Goal: Task Accomplishment & Management: Manage account settings

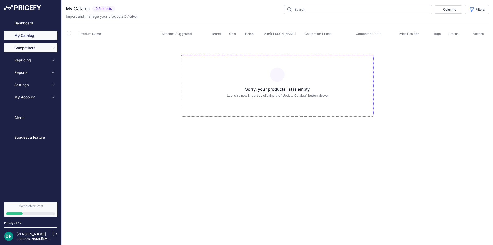
click at [32, 47] on span "Competitors" at bounding box center [31, 47] width 34 height 5
click at [54, 48] on icon "Sidebar" at bounding box center [53, 48] width 4 height 4
drag, startPoint x: 284, startPoint y: 95, endPoint x: 342, endPoint y: 97, distance: 57.6
click at [342, 97] on p "Launch a new import by clicking the "Update Catalog" button above" at bounding box center [278, 95] width 184 height 5
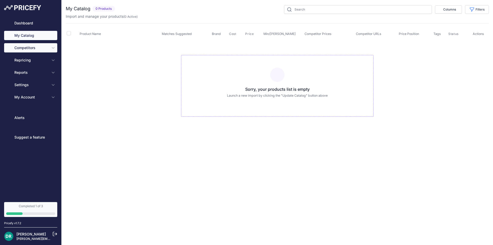
click at [27, 51] on button "Competitors" at bounding box center [30, 47] width 53 height 9
click at [52, 49] on icon "Sidebar" at bounding box center [53, 48] width 4 height 4
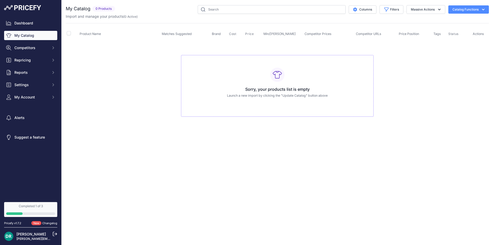
click at [20, 36] on link "My Catalog" at bounding box center [30, 35] width 53 height 9
click at [471, 11] on button "Catalog Functions" at bounding box center [469, 9] width 41 height 8
click at [459, 41] on link "Update Catalog" at bounding box center [460, 38] width 58 height 9
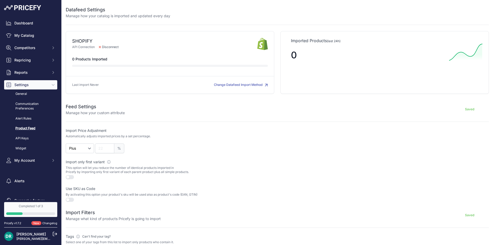
click at [257, 45] on img at bounding box center [262, 44] width 11 height 13
click at [104, 45] on span "Disconnect" at bounding box center [109, 47] width 28 height 5
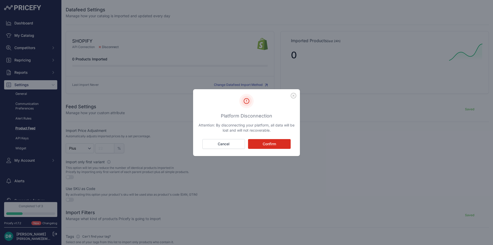
click at [261, 142] on button "Confirm" at bounding box center [269, 144] width 43 height 10
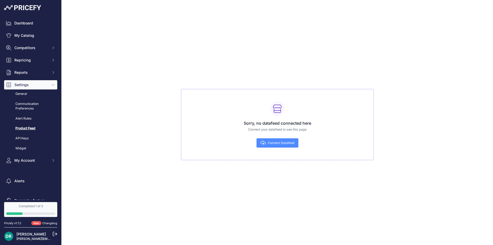
click at [274, 142] on span "Connect Datafeed" at bounding box center [281, 143] width 26 height 4
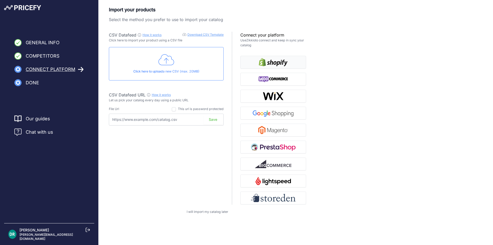
click at [277, 63] on img "button" at bounding box center [273, 62] width 29 height 8
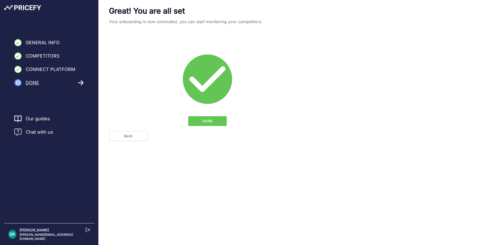
click at [129, 136] on link "Back" at bounding box center [128, 136] width 39 height 10
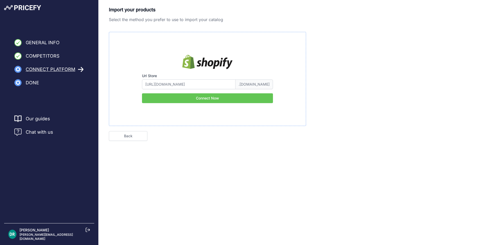
type input "mrpf5w-xj"
click at [207, 102] on button "Connect Now" at bounding box center [207, 98] width 131 height 10
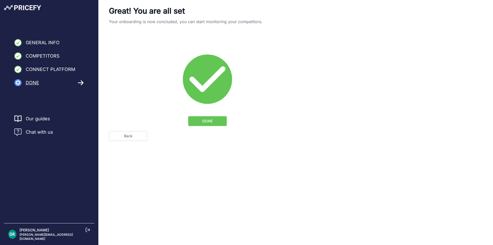
click at [210, 122] on span "DONE" at bounding box center [207, 120] width 10 height 5
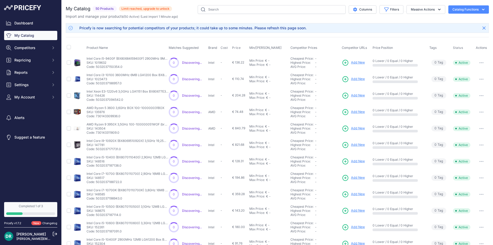
click at [83, 27] on div "Pricefy is now searching for potential competitors of your products; it could t…" at bounding box center [192, 27] width 227 height 5
click at [35, 96] on span "My Account" at bounding box center [31, 97] width 34 height 5
click at [27, 144] on link "Billing" at bounding box center [30, 145] width 53 height 9
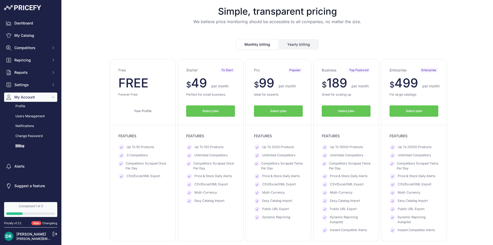
click at [272, 147] on span "Up To 2000 Products" at bounding box center [278, 147] width 32 height 5
click at [347, 148] on span "Up To 15000 Products" at bounding box center [346, 147] width 33 height 5
click at [277, 147] on span "Up To 2000 Products" at bounding box center [278, 147] width 32 height 5
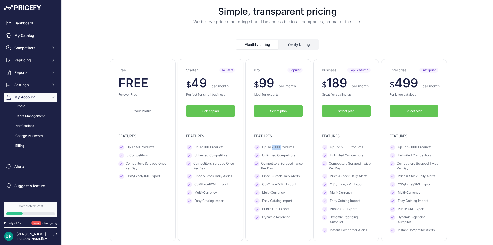
click at [277, 147] on span "Up To 2000 Products" at bounding box center [278, 147] width 32 height 5
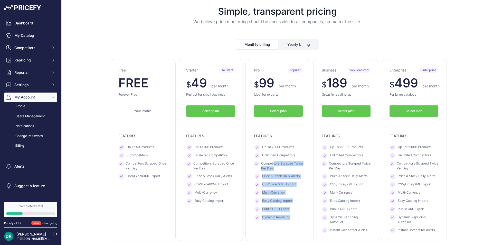
drag, startPoint x: 272, startPoint y: 164, endPoint x: 290, endPoint y: 217, distance: 55.5
click at [290, 217] on ul "Up To 2000 Products Unlimited Competitors Competitors Scraped Twice Per Day Pri…" at bounding box center [278, 182] width 49 height 75
click at [293, 213] on ul "Up To 2000 Products Unlimited Competitors Competitors Scraped Twice Per Day Pri…" at bounding box center [278, 182] width 49 height 75
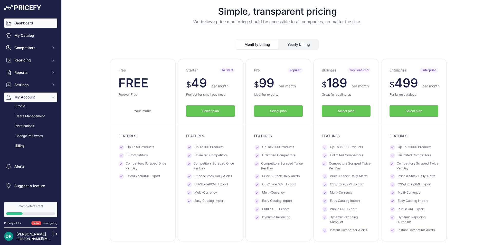
click at [27, 25] on link "Dashboard" at bounding box center [30, 22] width 53 height 9
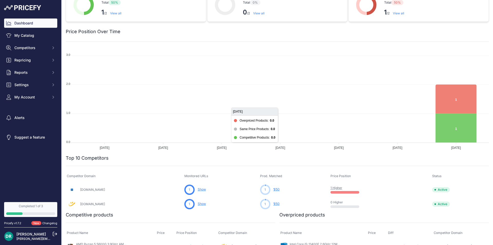
scroll to position [24, 0]
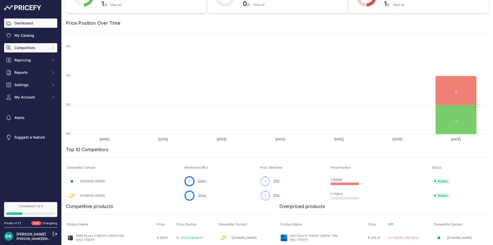
click at [23, 48] on span "Competitors" at bounding box center [31, 47] width 34 height 5
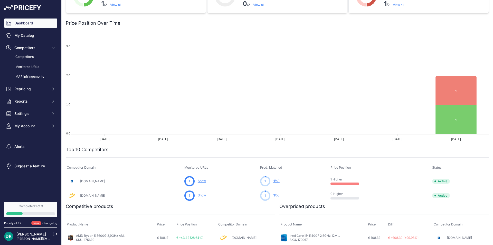
click at [26, 55] on link "Competitors" at bounding box center [30, 56] width 53 height 9
click at [36, 67] on link "Monitored URLs" at bounding box center [30, 66] width 53 height 9
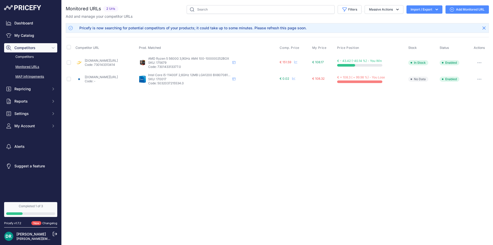
click at [33, 76] on link "MAP infringements" at bounding box center [30, 76] width 53 height 9
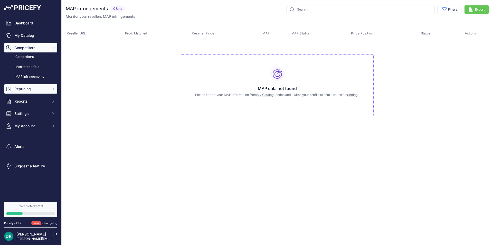
click at [26, 88] on span "Repricing" at bounding box center [31, 88] width 34 height 5
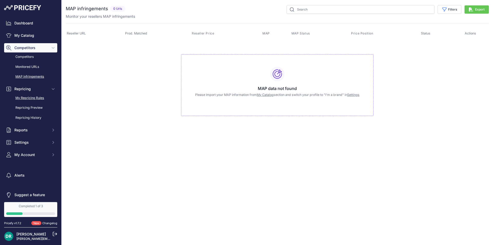
click at [40, 97] on link "My Repricing Rules" at bounding box center [30, 98] width 53 height 9
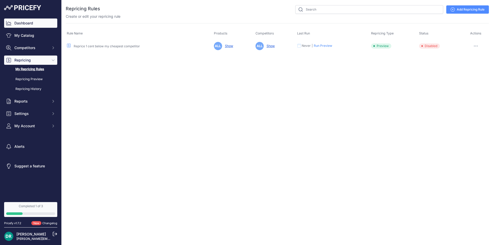
click at [24, 25] on link "Dashboard" at bounding box center [30, 22] width 53 height 9
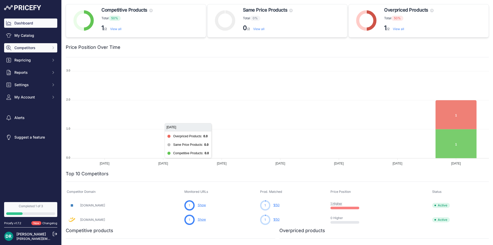
click at [43, 48] on span "Competitors" at bounding box center [31, 47] width 34 height 5
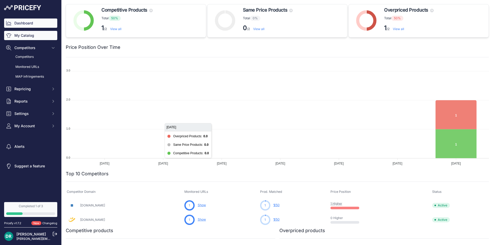
click at [32, 34] on link "My Catalog" at bounding box center [30, 35] width 53 height 9
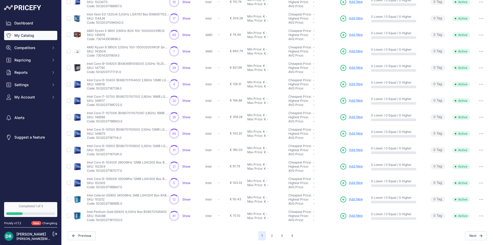
scroll to position [78, 0]
click at [268, 236] on button "2" at bounding box center [272, 234] width 8 height 9
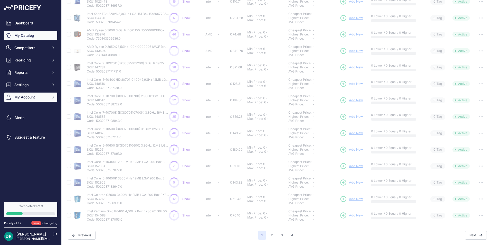
click at [18, 98] on span "My Account" at bounding box center [31, 97] width 34 height 5
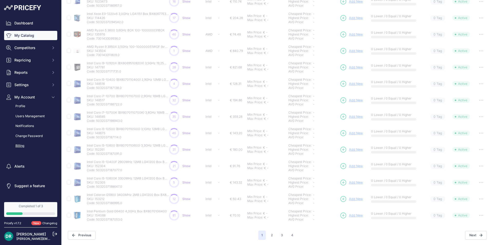
click at [20, 144] on link "Billing" at bounding box center [30, 145] width 53 height 9
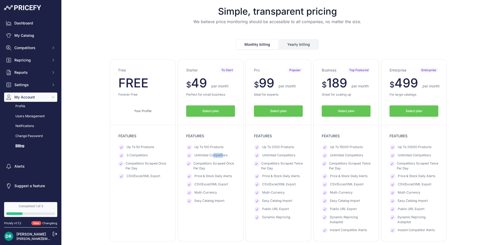
drag, startPoint x: 213, startPoint y: 155, endPoint x: 221, endPoint y: 155, distance: 8.2
click at [221, 155] on span "Unlimited Competitors" at bounding box center [210, 155] width 33 height 5
drag, startPoint x: 210, startPoint y: 165, endPoint x: 211, endPoint y: 168, distance: 3.3
click at [211, 168] on span "Competitors Scraped Once Per Day" at bounding box center [214, 166] width 42 height 10
drag, startPoint x: 214, startPoint y: 194, endPoint x: 213, endPoint y: 202, distance: 8.5
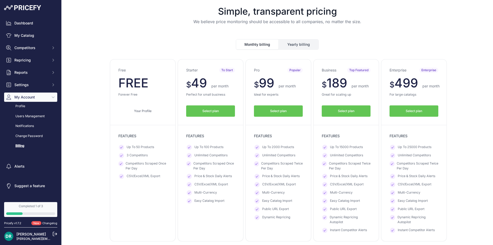
click at [213, 198] on ul "Up To 100 Products Unlimited Competitors Competitors Scraped Once Per Day Price…" at bounding box center [210, 174] width 49 height 59
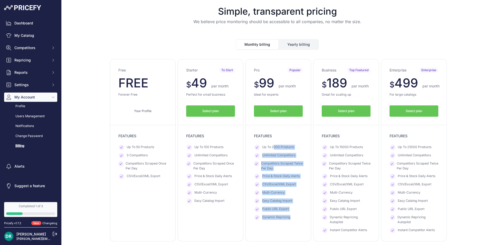
drag, startPoint x: 272, startPoint y: 147, endPoint x: 299, endPoint y: 218, distance: 75.7
click at [299, 218] on ul "Up To 2000 Products Unlimited Competitors Competitors Scraped Twice Per Day Pri…" at bounding box center [278, 182] width 49 height 75
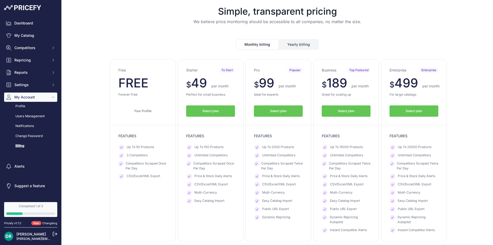
click at [346, 220] on span "Dynamic Repricing Autopilot" at bounding box center [350, 220] width 41 height 10
drag, startPoint x: 340, startPoint y: 219, endPoint x: 341, endPoint y: 224, distance: 5.6
click at [341, 224] on span "Dynamic Repricing Autopilot" at bounding box center [350, 220] width 41 height 10
click at [359, 227] on ul "Up To 15000 Products Unlimited Competitors Competitors Scraped Twice Per Day Pr…" at bounding box center [346, 189] width 49 height 88
drag, startPoint x: 343, startPoint y: 231, endPoint x: 360, endPoint y: 229, distance: 16.8
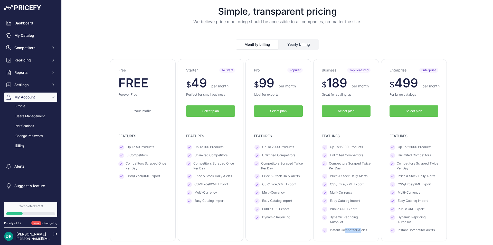
click at [360, 229] on span "Instant Competitor Alerts" at bounding box center [348, 230] width 37 height 5
click at [27, 23] on link "Dashboard" at bounding box center [30, 22] width 53 height 9
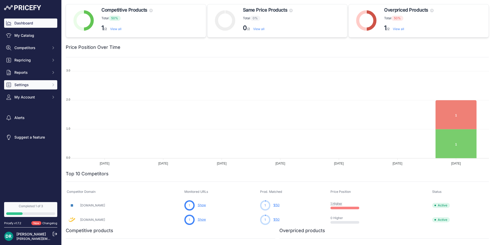
click at [36, 84] on span "Settings" at bounding box center [31, 84] width 34 height 5
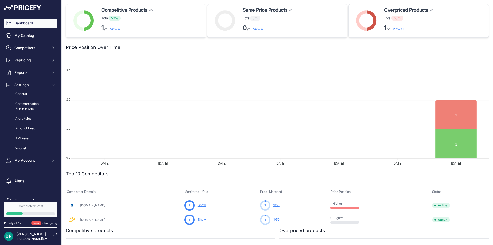
click at [29, 96] on link "General" at bounding box center [30, 93] width 53 height 9
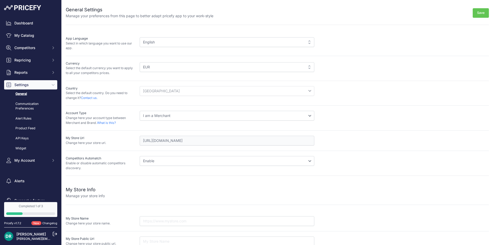
click at [180, 116] on select "I am a Merchant I am a Brand" at bounding box center [227, 116] width 175 height 10
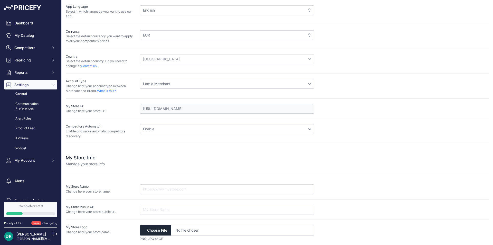
scroll to position [33, 0]
click at [30, 103] on link "Communication Preferences" at bounding box center [30, 106] width 53 height 14
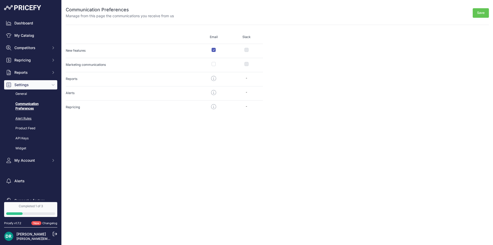
click at [32, 117] on link "Alert Rules" at bounding box center [30, 118] width 53 height 9
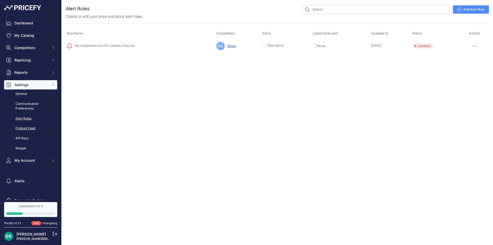
click at [32, 126] on link "Product Feed" at bounding box center [30, 128] width 53 height 9
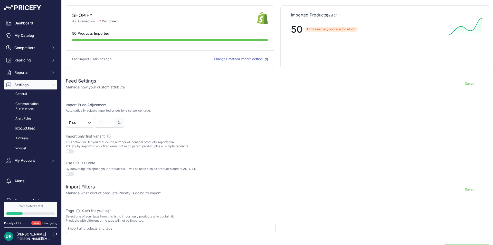
scroll to position [51, 0]
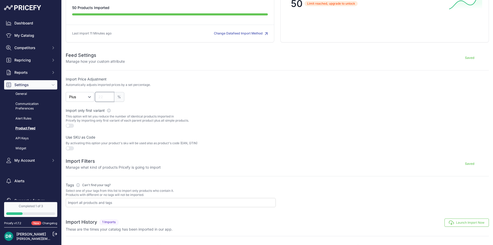
click at [107, 97] on input "number" at bounding box center [104, 97] width 19 height 10
type input "22"
click at [189, 118] on p "This option will let you reduce the number of identical products imported in Pr…" at bounding box center [171, 118] width 210 height 8
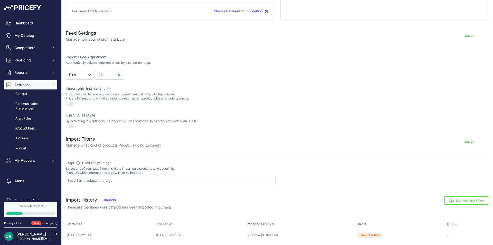
scroll to position [0, 0]
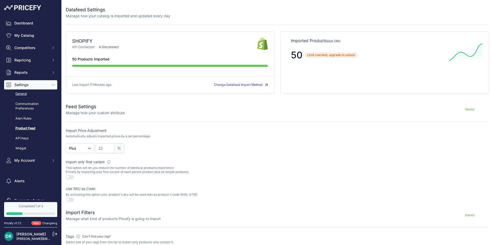
click at [37, 94] on link "General" at bounding box center [30, 93] width 53 height 9
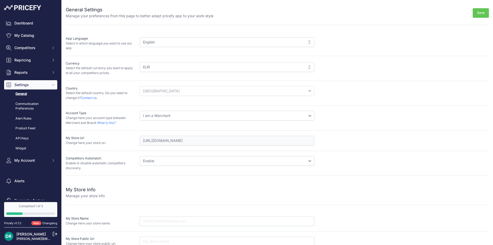
click at [160, 46] on div "English" at bounding box center [227, 42] width 175 height 10
click at [164, 43] on div "English" at bounding box center [227, 42] width 175 height 10
click at [273, 42] on div "English" at bounding box center [227, 42] width 175 height 10
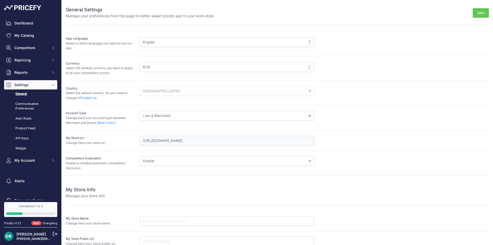
click at [273, 42] on div "English" at bounding box center [227, 42] width 175 height 10
click at [38, 74] on span "Reports" at bounding box center [31, 72] width 34 height 5
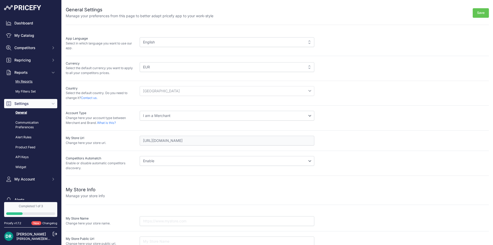
click at [32, 82] on link "My Reports" at bounding box center [30, 81] width 53 height 9
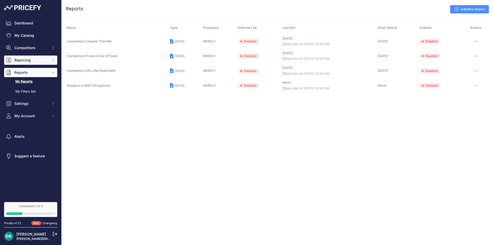
click at [25, 60] on span "Repricing" at bounding box center [31, 60] width 34 height 5
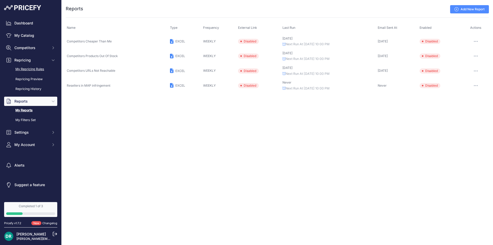
click at [25, 69] on link "My Repricing Rules" at bounding box center [30, 69] width 53 height 9
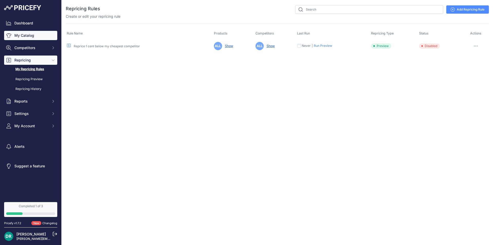
click at [28, 34] on link "My Catalog" at bounding box center [30, 35] width 53 height 9
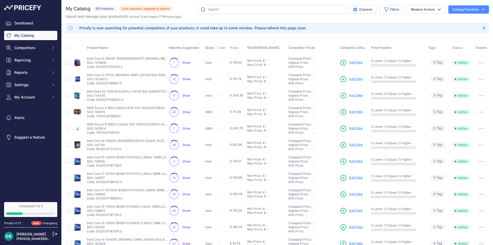
click at [186, 62] on span "Show" at bounding box center [186, 63] width 8 height 4
click at [25, 99] on span "My Account" at bounding box center [31, 97] width 34 height 5
click at [29, 235] on link "[PERSON_NAME]" at bounding box center [31, 234] width 30 height 4
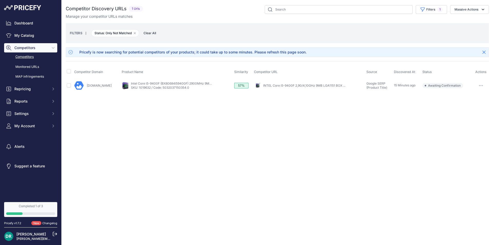
click at [286, 85] on link "INTEL Core i5-9400F 2,90/4,10GHz 9MB LGA1151 BOX ..." at bounding box center [304, 86] width 82 height 4
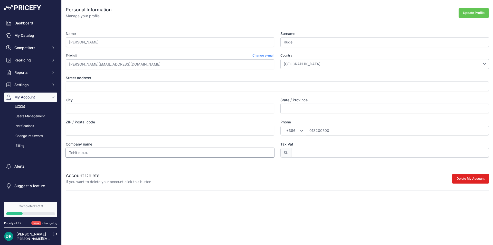
click at [118, 151] on input "Tehit d.o.o." at bounding box center [170, 153] width 209 height 10
click at [293, 176] on div "Delete My Account Please cancel your active subscription first" at bounding box center [320, 178] width 338 height 12
click at [31, 116] on link "Users Management" at bounding box center [30, 116] width 53 height 9
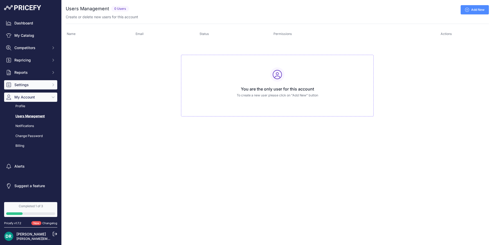
click at [23, 86] on span "Settings" at bounding box center [31, 84] width 34 height 5
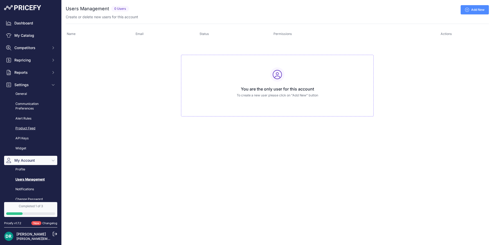
click at [19, 128] on link "Product Feed" at bounding box center [30, 128] width 53 height 9
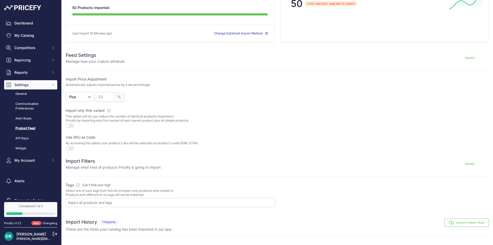
scroll to position [73, 0]
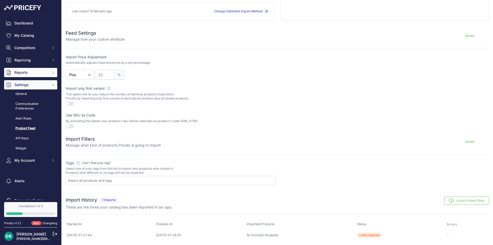
click at [17, 74] on span "Reports" at bounding box center [31, 72] width 34 height 5
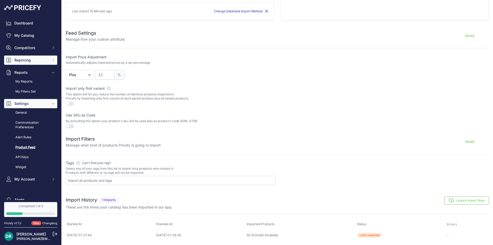
click at [19, 64] on button "Repricing" at bounding box center [30, 59] width 53 height 9
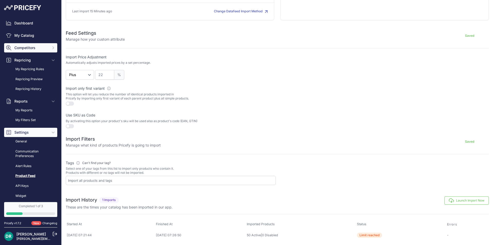
click at [21, 49] on span "Competitors" at bounding box center [31, 47] width 34 height 5
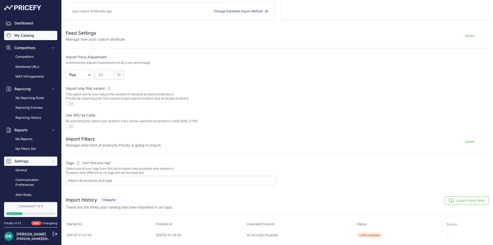
click at [23, 36] on link "My Catalog" at bounding box center [30, 35] width 53 height 9
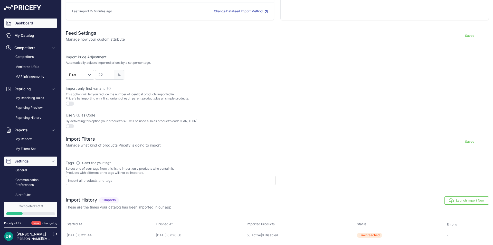
click at [21, 25] on link "Dashboard" at bounding box center [30, 22] width 53 height 9
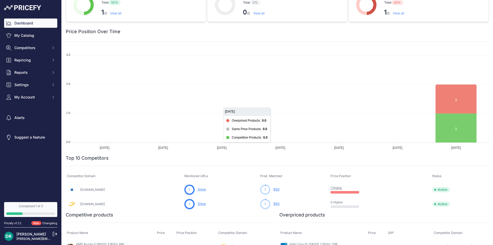
scroll to position [24, 0]
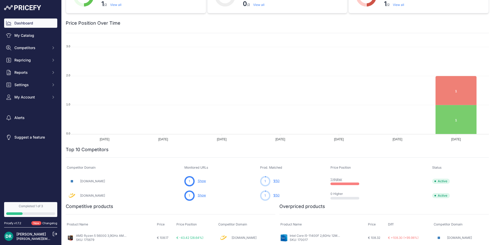
click at [198, 180] on link "Show" at bounding box center [202, 181] width 8 height 4
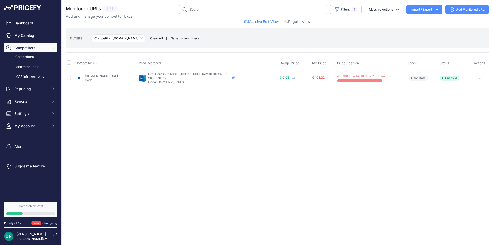
click at [111, 75] on link "bigbang.si/intel-core-i5-11400f-2-6-4-4ghz-12mb-lga1200-izdelek-691397/?prirule…" at bounding box center [101, 76] width 33 height 4
click at [295, 78] on div "Show Price Timeline" at bounding box center [292, 78] width 6 height 4
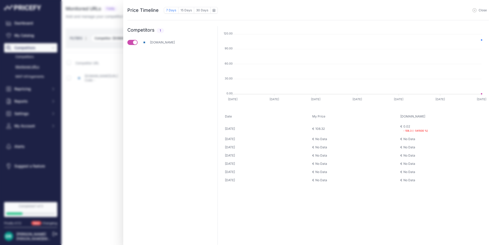
click at [407, 125] on div "0.02 - 108.3 (- 541500 %)" at bounding box center [416, 128] width 25 height 8
click at [474, 10] on icon "button" at bounding box center [475, 10] width 4 height 4
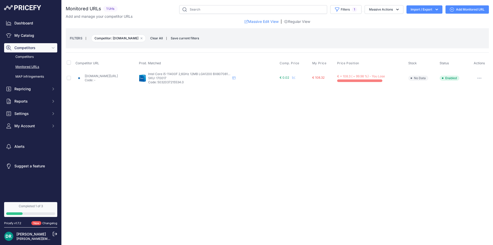
click at [25, 66] on link "Monitored URLs" at bounding box center [30, 66] width 53 height 9
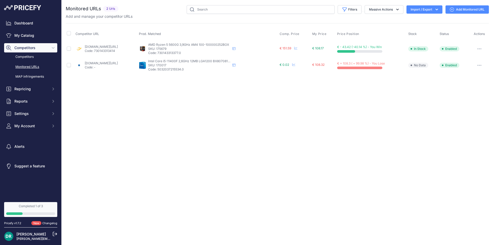
drag, startPoint x: 361, startPoint y: 48, endPoint x: 373, endPoint y: 46, distance: 11.4
click at [373, 46] on span "€ - 43.42 (-40.14 %) - You Win" at bounding box center [359, 47] width 45 height 4
click at [236, 49] on icon at bounding box center [234, 48] width 3 height 3
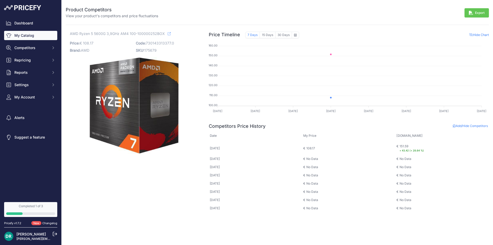
click at [35, 36] on link "My Catalog" at bounding box center [30, 35] width 53 height 9
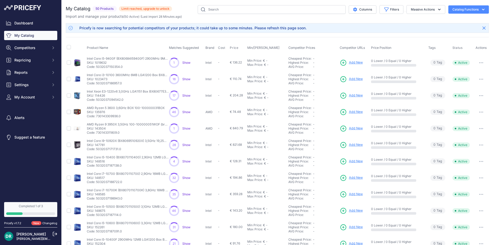
click at [185, 79] on span "Show" at bounding box center [186, 79] width 8 height 4
click at [481, 145] on icon "button" at bounding box center [481, 145] width 1 height 1
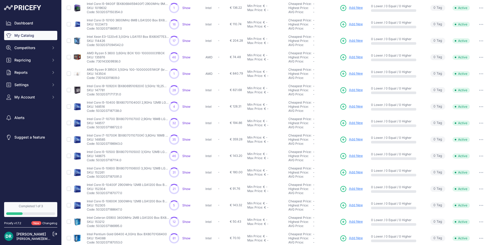
scroll to position [78, 0]
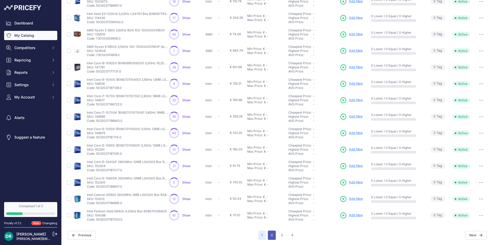
click at [268, 233] on button "2" at bounding box center [272, 234] width 8 height 9
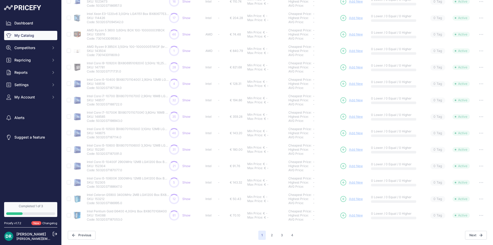
scroll to position [0, 0]
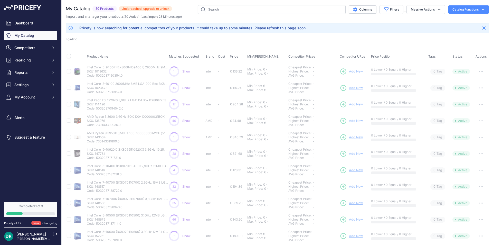
drag, startPoint x: 138, startPoint y: 29, endPoint x: 329, endPoint y: 31, distance: 190.9
click at [329, 31] on div "Pricefy is now searching for potential competitors of your products; it could t…" at bounding box center [277, 28] width 423 height 10
click at [26, 51] on button "Competitors" at bounding box center [30, 47] width 53 height 9
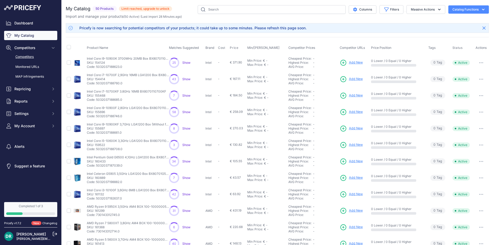
click at [33, 54] on link "Competitors" at bounding box center [30, 56] width 53 height 9
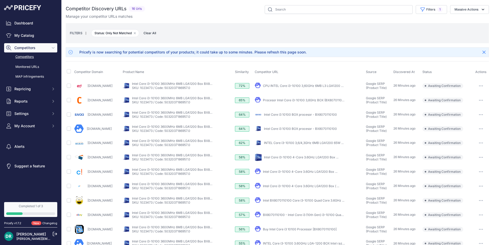
click at [479, 114] on icon "button" at bounding box center [481, 114] width 4 height 1
click at [0, 0] on button "Confirm match" at bounding box center [0, 0] width 0 height 0
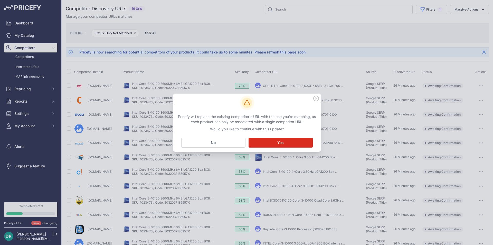
click at [315, 98] on icon at bounding box center [316, 99] width 6 height 6
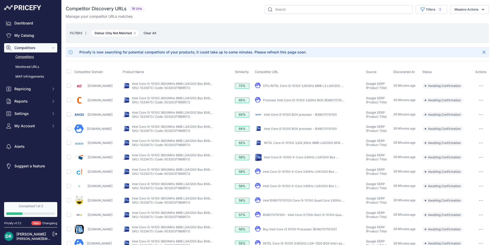
click at [483, 114] on icon "button" at bounding box center [483, 114] width 1 height 1
click at [0, 0] on button "Confirm match" at bounding box center [0, 0] width 0 height 0
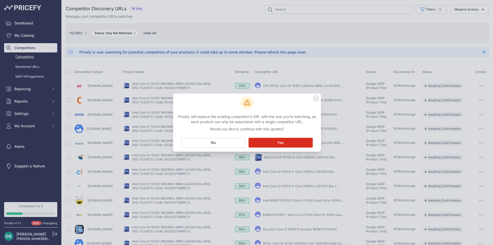
click at [271, 142] on button "Matching... Yes" at bounding box center [281, 143] width 64 height 10
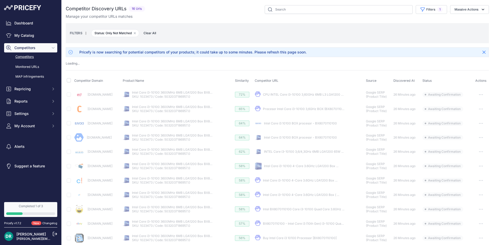
click at [478, 106] on button "button" at bounding box center [481, 108] width 10 height 7
click at [376, 65] on div "Loading ..." at bounding box center [277, 63] width 423 height 5
click at [24, 66] on link "Monitored URLs" at bounding box center [30, 66] width 53 height 9
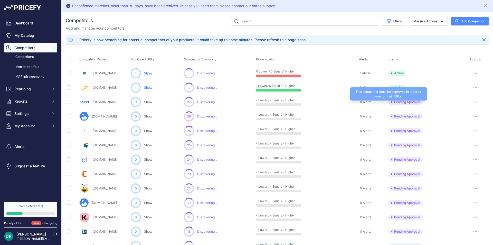
click at [395, 103] on span "Pending Approval" at bounding box center [406, 101] width 34 height 5
click at [406, 102] on span "Pending Approval" at bounding box center [406, 101] width 34 height 5
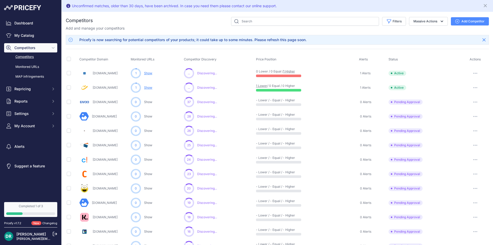
click at [474, 102] on icon "button" at bounding box center [474, 102] width 1 height 1
click at [467, 118] on button "Approve Competitor" at bounding box center [467, 121] width 42 height 8
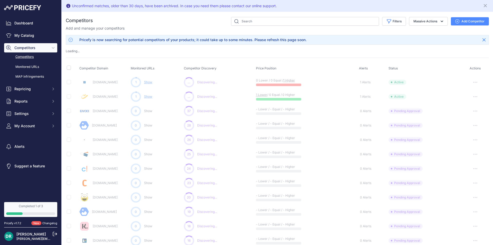
click at [474, 140] on icon "button" at bounding box center [476, 139] width 4 height 1
click at [406, 52] on div "Loading ..." at bounding box center [277, 51] width 423 height 5
drag, startPoint x: 183, startPoint y: 6, endPoint x: 282, endPoint y: 6, distance: 99.7
click at [282, 6] on div "Unconfirmed matches, older than 30 days, have been archived. In case you need t…" at bounding box center [277, 6] width 423 height 8
click at [181, 22] on div "Filters Competitor Status Select an option Active Disabled Update Profile Pendi…" at bounding box center [291, 21] width 396 height 9
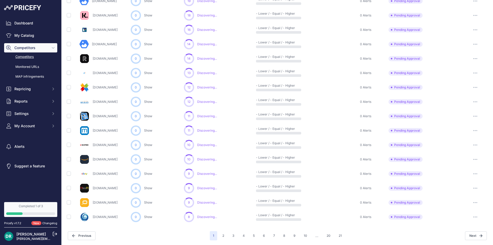
scroll to position [188, 0]
click at [222, 232] on button "2" at bounding box center [223, 234] width 8 height 9
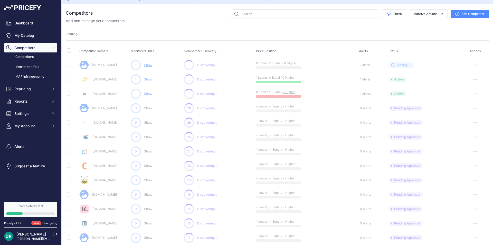
scroll to position [0, 0]
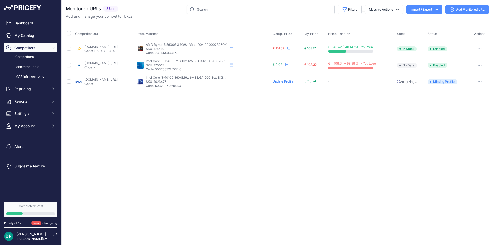
click at [116, 45] on link "[DOMAIN_NAME][URL]" at bounding box center [101, 47] width 33 height 4
click at [32, 76] on link "MAP infringements" at bounding box center [30, 76] width 53 height 9
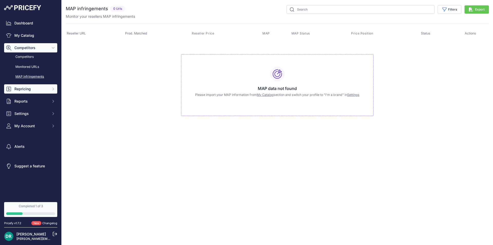
click at [34, 91] on span "Repricing" at bounding box center [31, 88] width 34 height 5
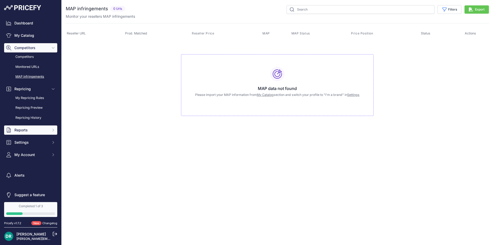
click at [33, 130] on span "Reports" at bounding box center [31, 129] width 34 height 5
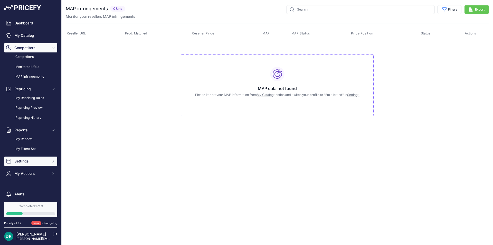
click at [32, 163] on span "Settings" at bounding box center [31, 161] width 34 height 5
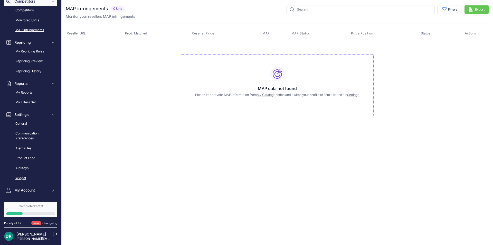
scroll to position [51, 0]
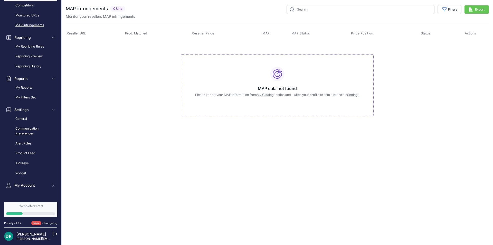
click at [33, 134] on link "Communication Preferences" at bounding box center [30, 131] width 53 height 14
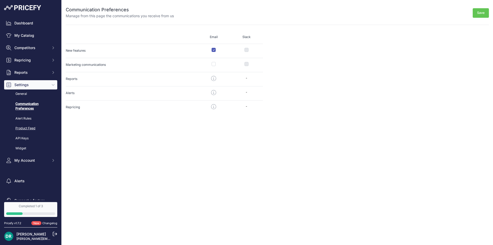
click at [37, 127] on link "Product Feed" at bounding box center [30, 128] width 53 height 9
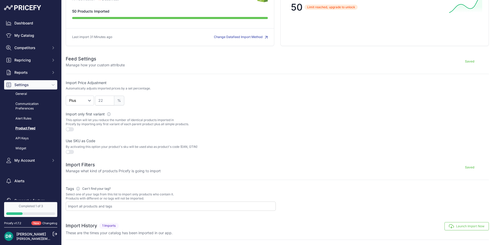
scroll to position [73, 0]
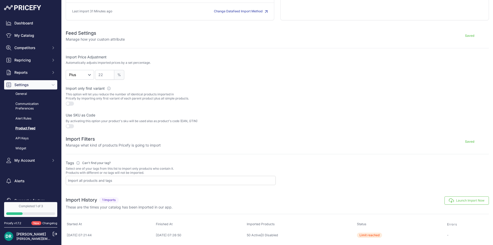
click at [70, 102] on button "button" at bounding box center [70, 103] width 8 height 4
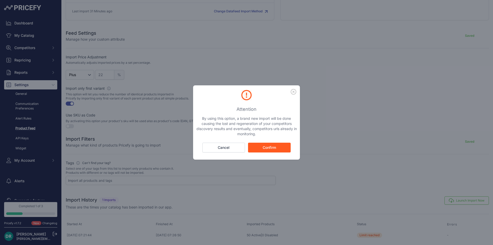
click at [272, 146] on button "Confirm" at bounding box center [269, 148] width 43 height 10
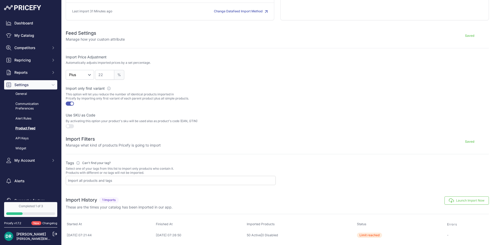
click at [186, 120] on p "By activating this option your product's sku will be used also as product's cod…" at bounding box center [171, 121] width 210 height 4
click at [196, 121] on p "By activating this option your product's sku will be used also as product's cod…" at bounding box center [171, 121] width 210 height 4
click at [70, 125] on button "button" at bounding box center [70, 126] width 8 height 4
click at [21, 95] on link "General" at bounding box center [30, 93] width 53 height 9
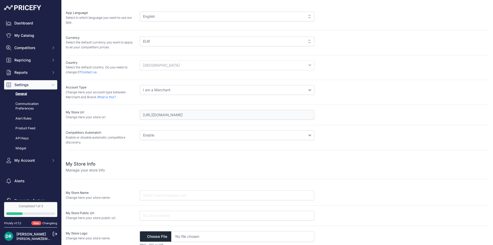
scroll to position [33, 0]
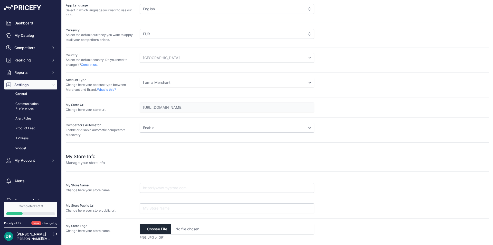
click at [33, 119] on link "Alert Rules" at bounding box center [30, 118] width 53 height 9
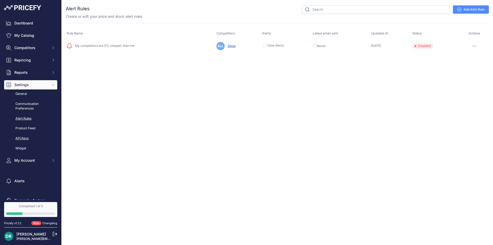
click at [29, 136] on link "API Keys" at bounding box center [30, 138] width 53 height 9
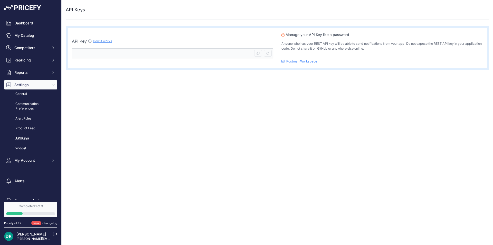
drag, startPoint x: 351, startPoint y: 45, endPoint x: 471, endPoint y: 49, distance: 120.3
click at [471, 49] on p "Anyone who has your REST API key will be able to send notifications from vour a…" at bounding box center [382, 46] width 201 height 10
click at [265, 53] on kbd at bounding box center [268, 53] width 8 height 7
click at [267, 55] on kbd at bounding box center [268, 53] width 8 height 7
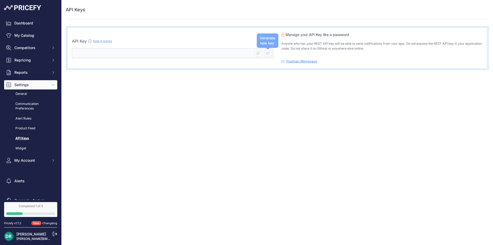
click at [268, 53] on icon at bounding box center [267, 53] width 3 height 3
type input "9fb99ac9-908e-460b-9bdd-003a600bea62"
click at [20, 149] on link "Widget" at bounding box center [30, 148] width 53 height 9
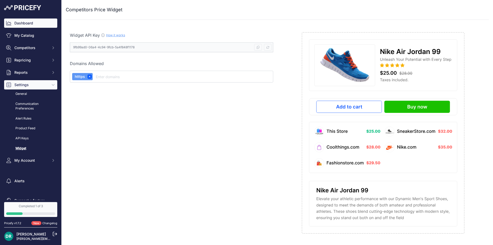
click at [36, 20] on link "Dashboard" at bounding box center [30, 22] width 53 height 9
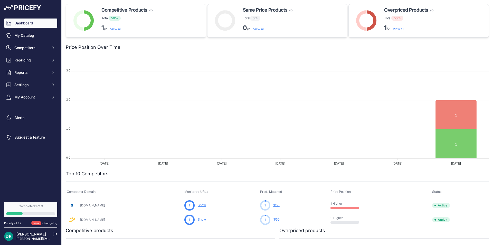
drag, startPoint x: 35, startPoint y: 26, endPoint x: 57, endPoint y: 27, distance: 21.6
click at [35, 26] on link "Dashboard" at bounding box center [30, 22] width 53 height 9
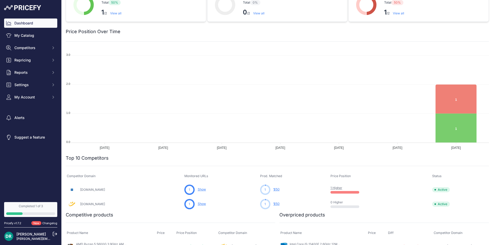
scroll to position [24, 0]
